Goal: Task Accomplishment & Management: Manage account settings

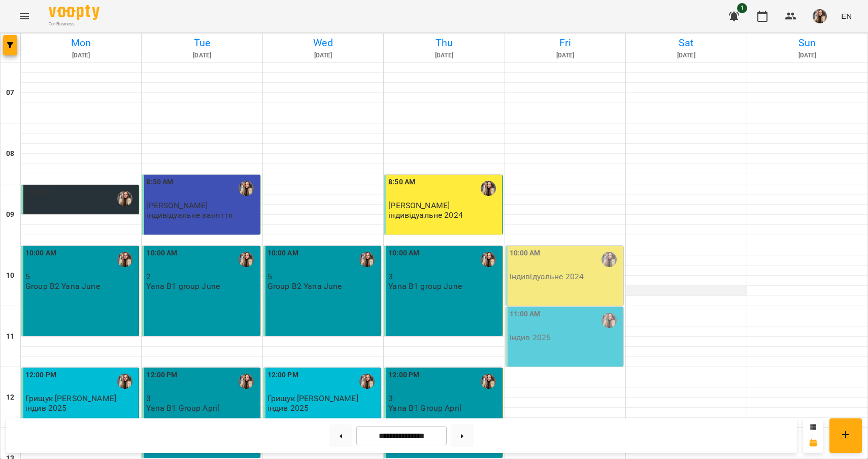
scroll to position [101, 0]
click at [445, 307] on div "11:00 AM індив 2025" at bounding box center [564, 337] width 118 height 60
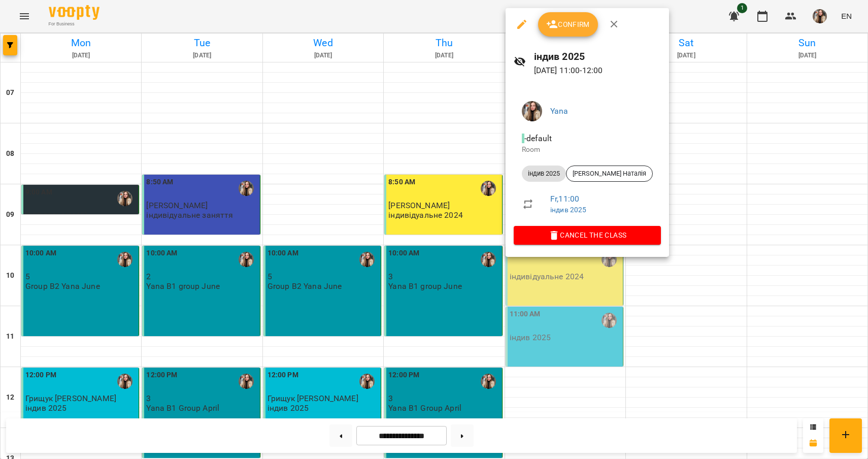
click at [445, 27] on span "Confirm" at bounding box center [568, 24] width 44 height 12
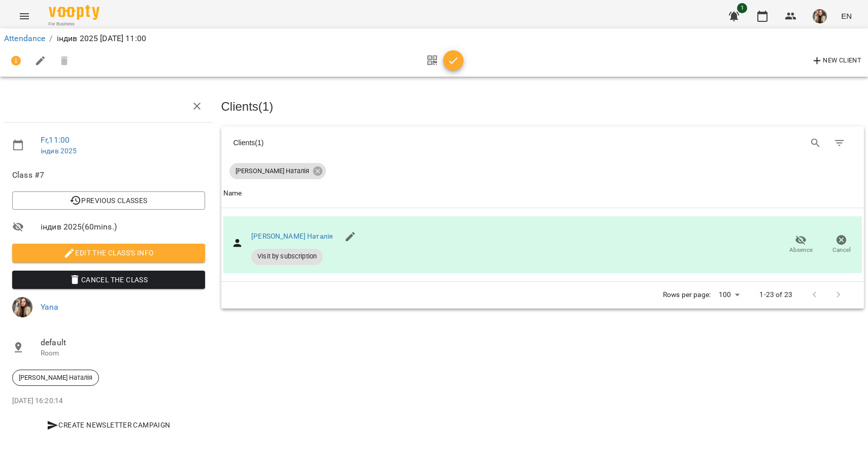
click at [445, 60] on span "button" at bounding box center [453, 61] width 20 height 12
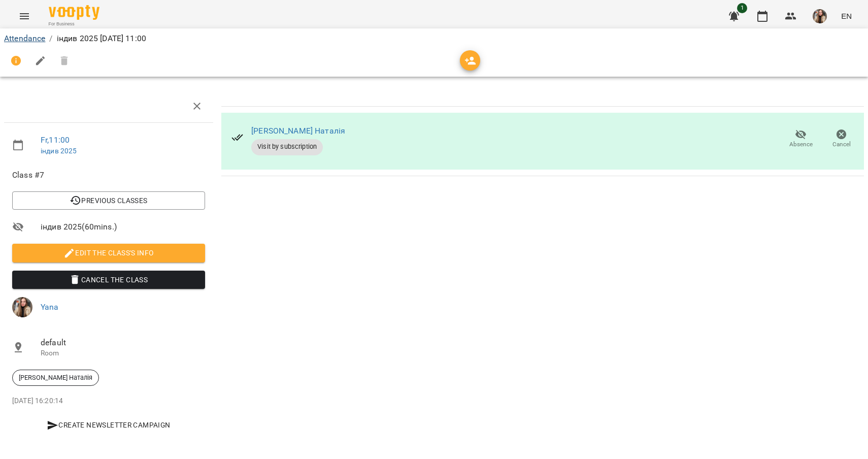
click at [23, 39] on link "Attendance" at bounding box center [24, 38] width 41 height 10
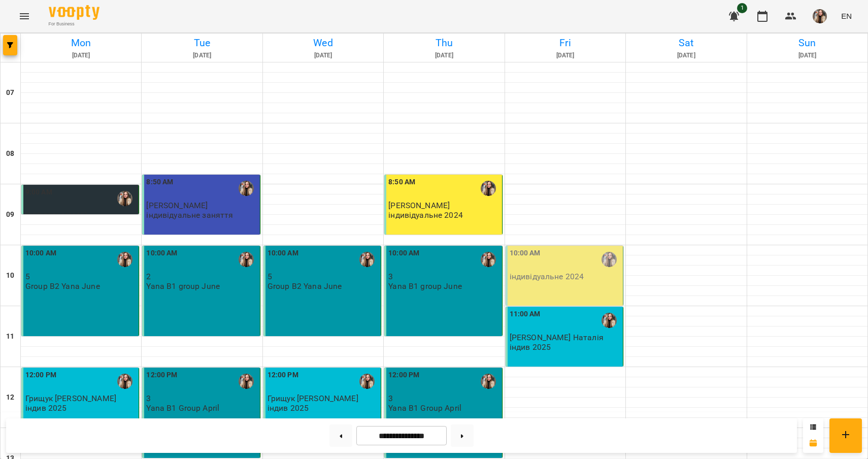
scroll to position [237, 0]
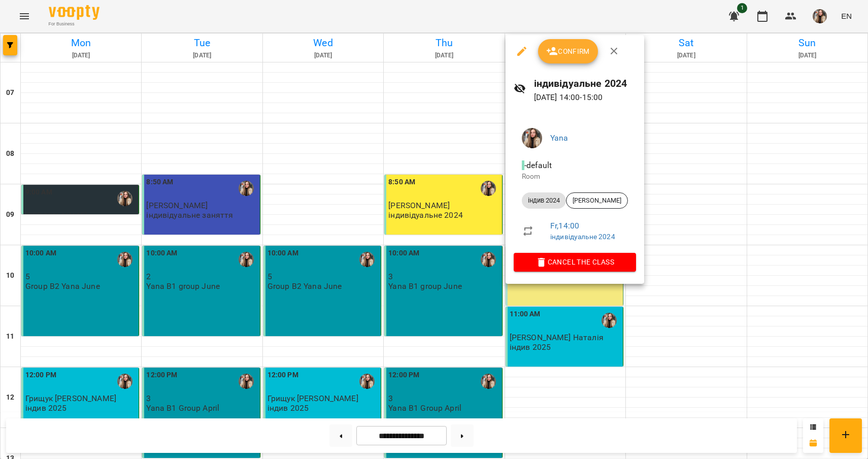
click at [445, 54] on span "Confirm" at bounding box center [568, 51] width 44 height 12
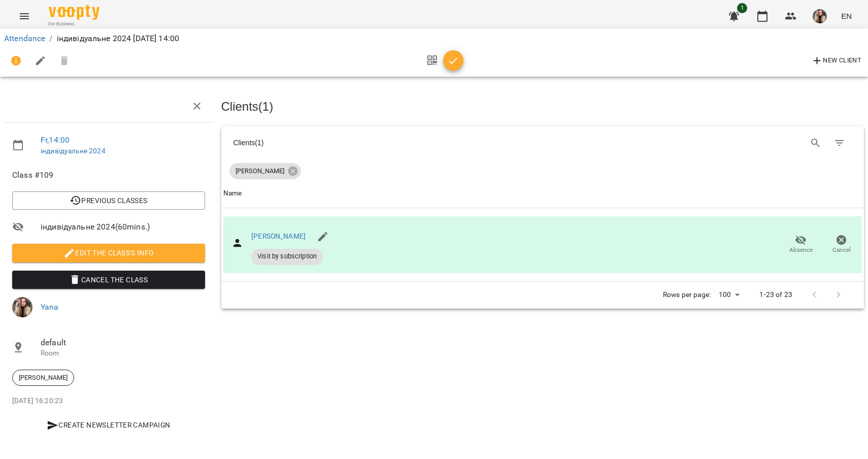
click at [445, 67] on button "button" at bounding box center [453, 60] width 20 height 20
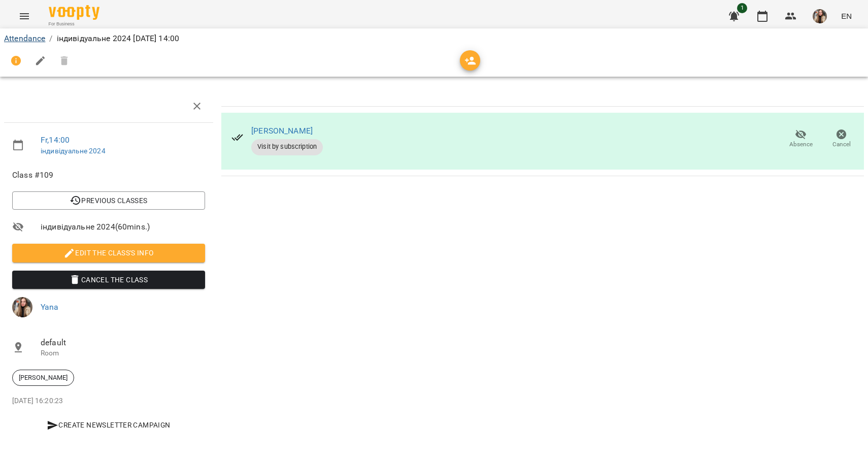
click at [37, 41] on link "Attendance" at bounding box center [24, 38] width 41 height 10
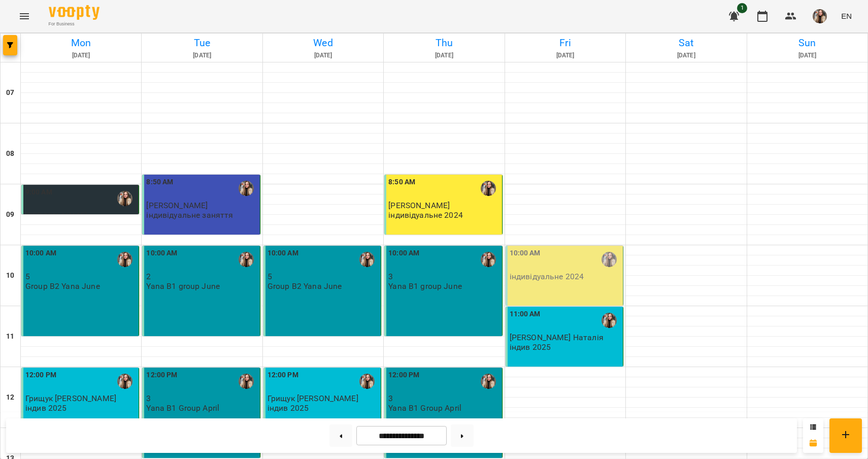
scroll to position [104, 0]
